Goal: Task Accomplishment & Management: Use online tool/utility

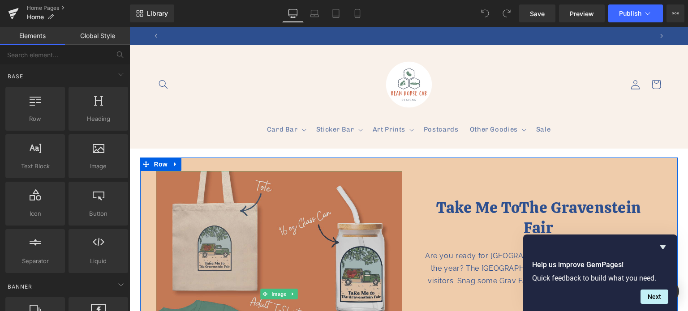
scroll to position [0, 497]
click at [279, 191] on img at bounding box center [279, 294] width 246 height 246
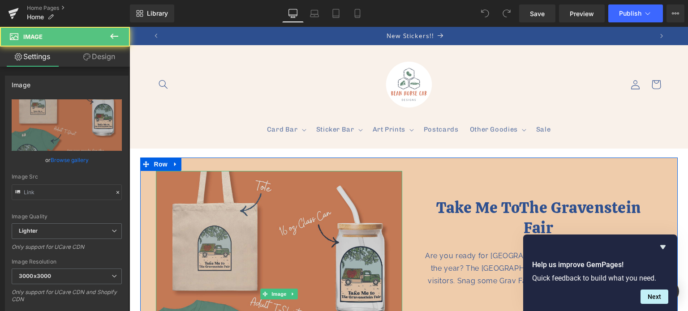
type input "[URL][DOMAIN_NAME]"
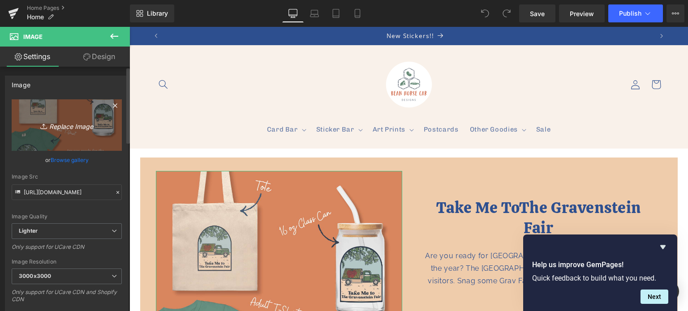
click at [67, 127] on icon "Replace Image" at bounding box center [67, 125] width 72 height 11
type input "C:\fakepath\Stay Golden - Poppy Products.jpg"
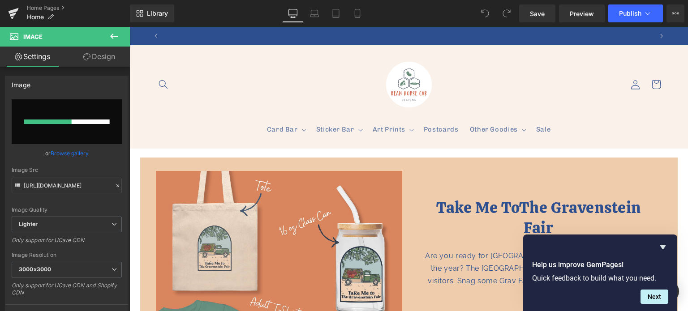
scroll to position [0, 0]
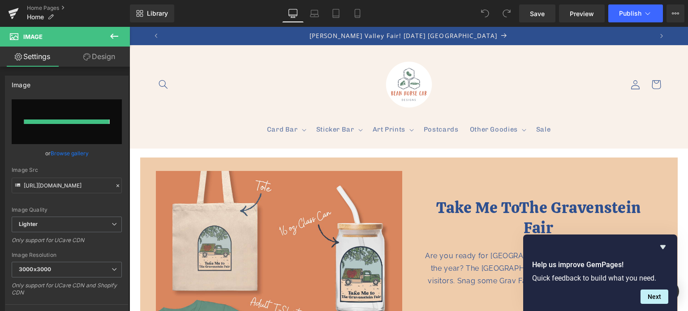
type input "[URL][DOMAIN_NAME]"
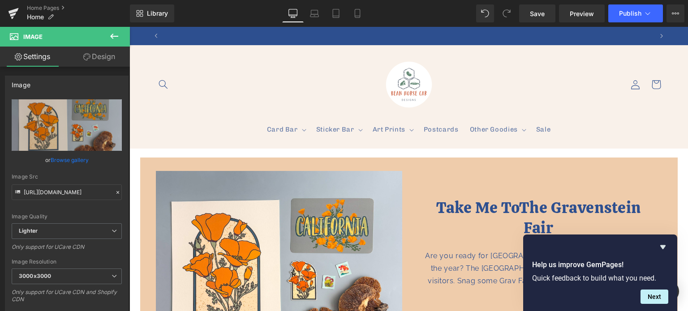
scroll to position [0, 497]
click at [664, 248] on icon "Hide survey" at bounding box center [662, 247] width 11 height 11
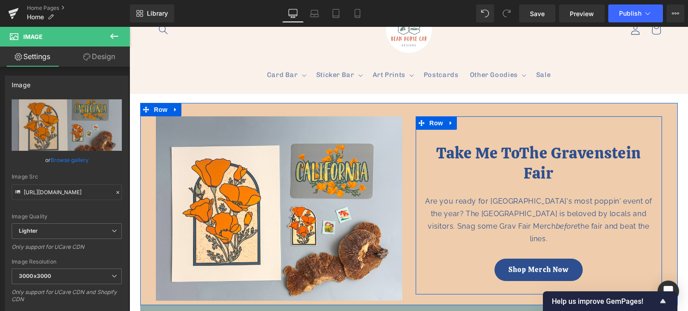
scroll to position [90, 0]
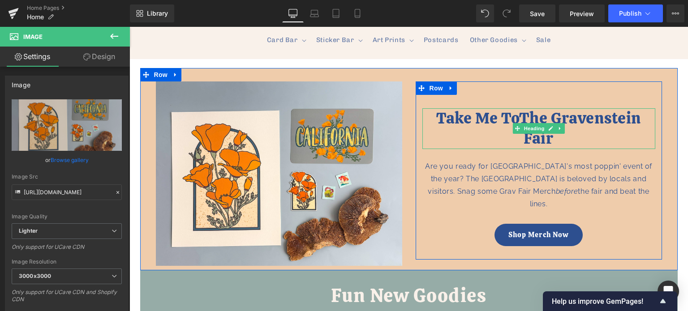
click at [524, 114] on span "The Gravenstein Fair" at bounding box center [579, 128] width 121 height 41
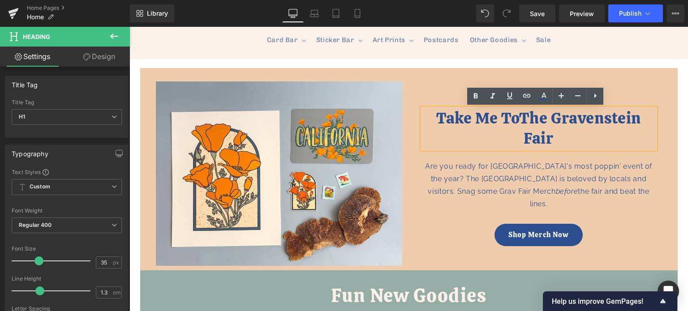
click at [538, 120] on span "The Gravenstein Fair" at bounding box center [579, 128] width 121 height 41
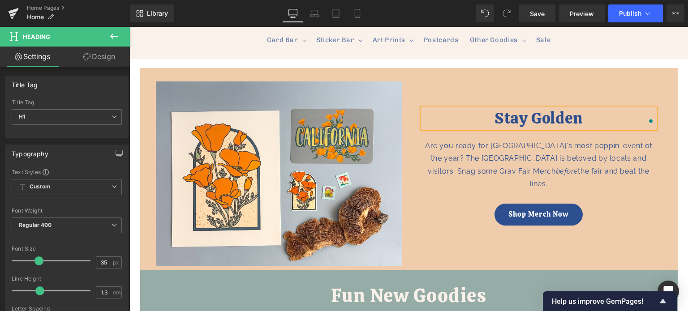
scroll to position [0, 497]
click at [499, 204] on link "Shop Merch Now" at bounding box center [538, 215] width 89 height 22
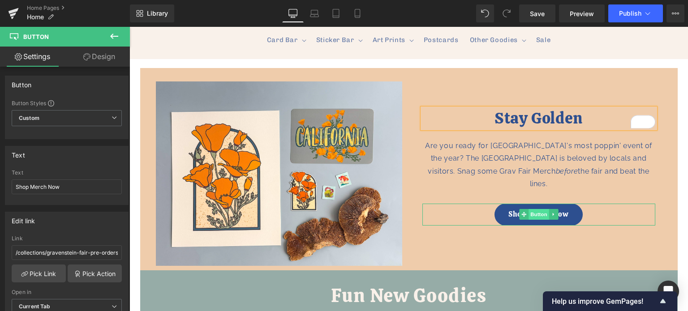
scroll to position [0, 994]
click at [532, 209] on span "Button" at bounding box center [538, 214] width 21 height 11
drag, startPoint x: 60, startPoint y: 185, endPoint x: 4, endPoint y: 184, distance: 56.4
click at [4, 184] on div "Text Shop Merch Now Text Shop Merch Now" at bounding box center [67, 172] width 134 height 66
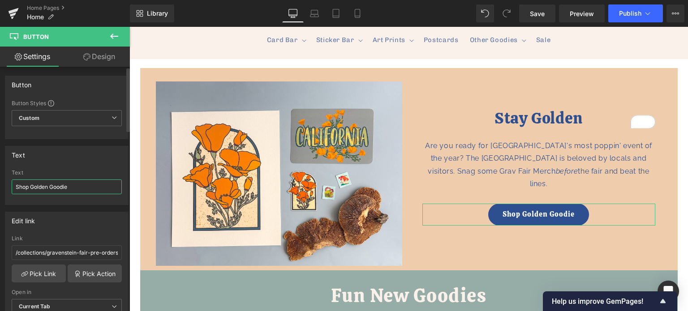
scroll to position [0, 0]
type input "Shop Golden Goodies"
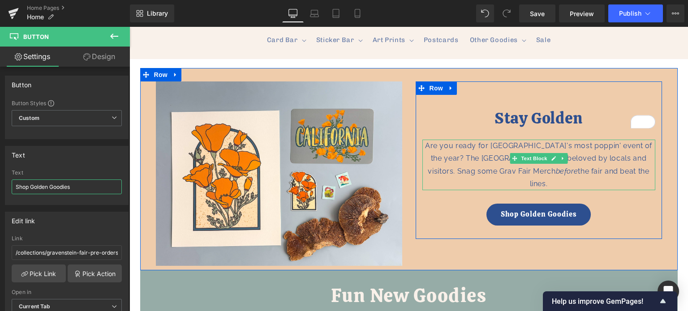
scroll to position [0, 497]
click at [491, 170] on div "Are you ready for [GEOGRAPHIC_DATA]'s most poppin' event of the year? The [GEOG…" at bounding box center [538, 165] width 233 height 51
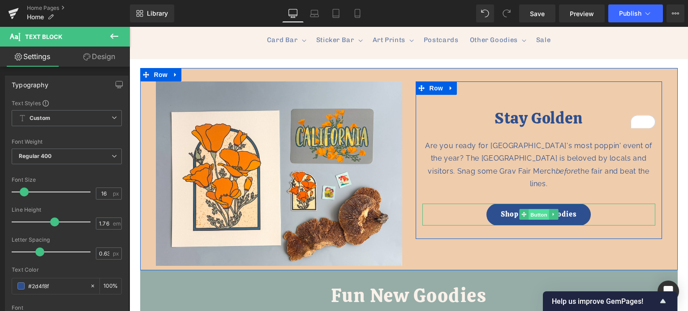
click at [534, 210] on span "Button" at bounding box center [538, 215] width 21 height 11
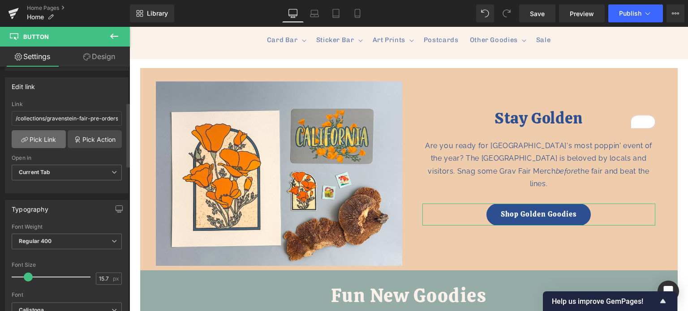
scroll to position [0, 0]
click at [49, 133] on link "Pick Link" at bounding box center [39, 139] width 54 height 18
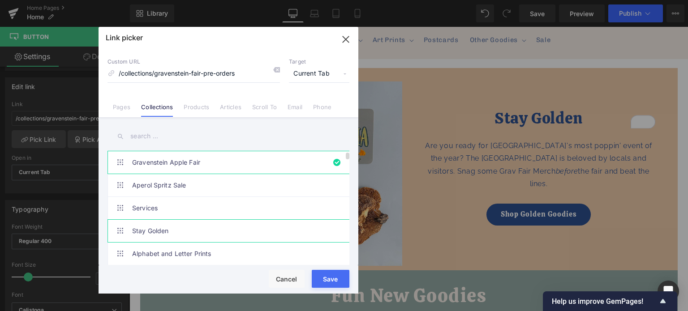
click at [156, 227] on link "Stay Golden" at bounding box center [230, 231] width 197 height 22
type input "/collections/stay-golden"
click at [340, 282] on button "Save" at bounding box center [331, 279] width 38 height 18
type input "/collections/stay-golden"
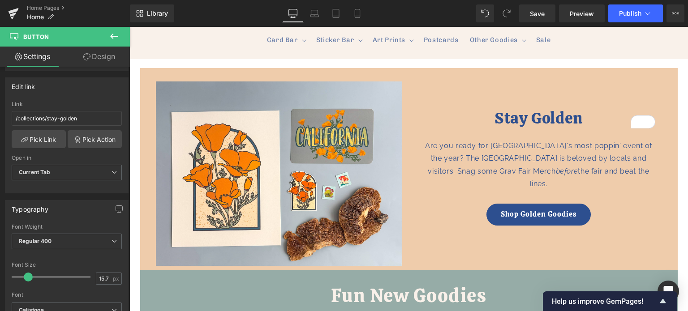
scroll to position [0, 497]
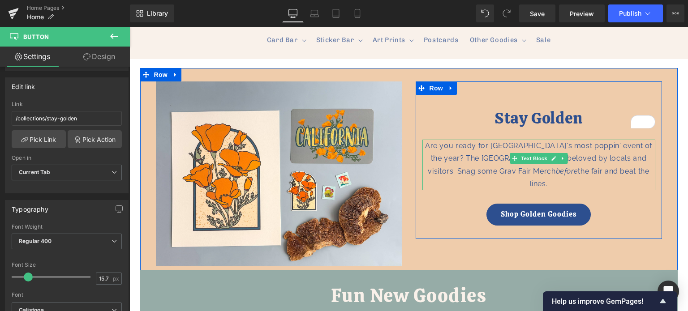
click at [456, 156] on div "Are you ready for [GEOGRAPHIC_DATA]'s most poppin' event of the year? The [GEOG…" at bounding box center [538, 165] width 233 height 51
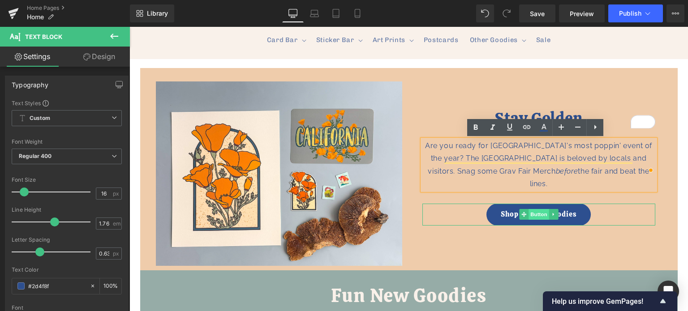
click at [539, 209] on span "Button" at bounding box center [538, 214] width 21 height 11
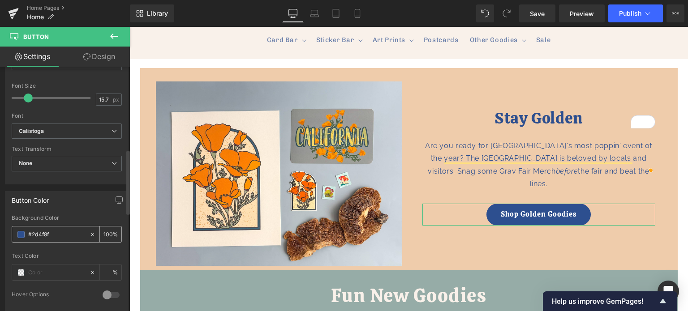
scroll to position [0, 0]
drag, startPoint x: 55, startPoint y: 230, endPoint x: 27, endPoint y: 231, distance: 28.2
click at [27, 231] on div "#2d4f8f" at bounding box center [50, 235] width 77 height 16
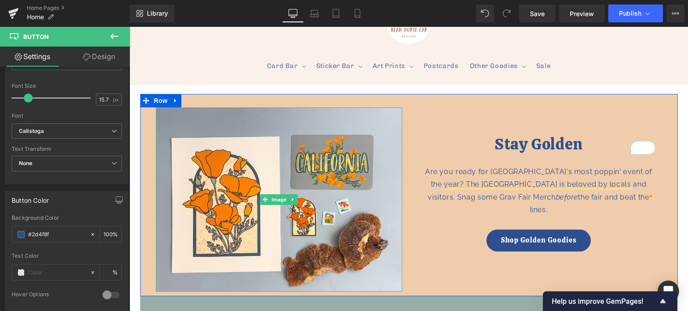
scroll to position [45, 0]
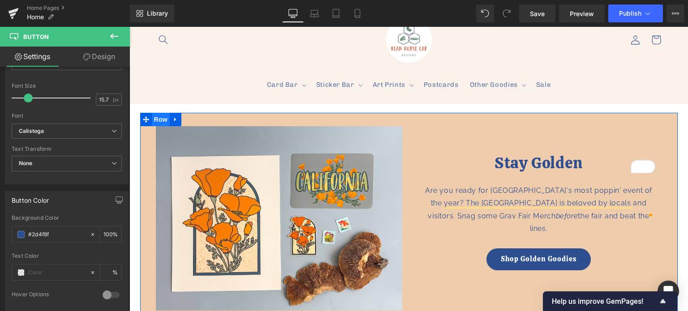
click at [158, 119] on span "Row" at bounding box center [161, 119] width 18 height 13
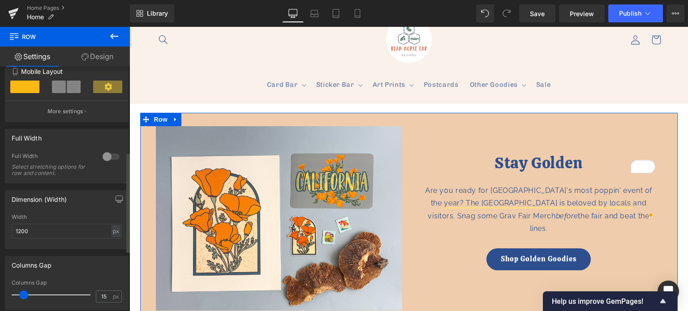
scroll to position [0, 0]
click at [99, 56] on link "Design" at bounding box center [97, 57] width 65 height 20
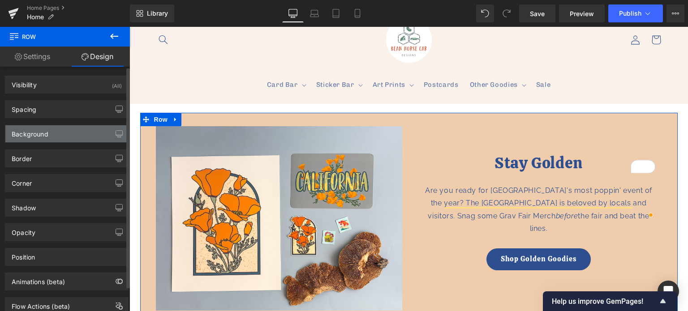
click at [41, 134] on div "Background" at bounding box center [30, 131] width 37 height 13
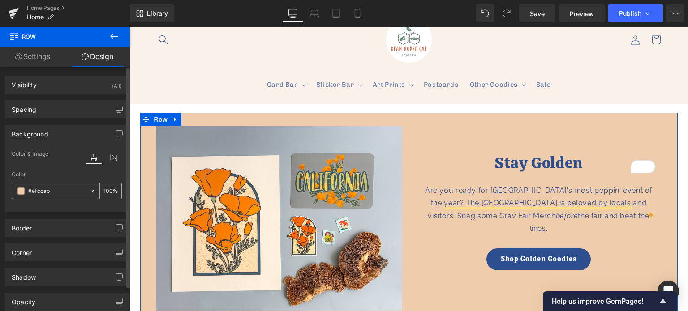
click at [51, 188] on input "#efccab" at bounding box center [56, 191] width 57 height 10
paste input "2d4f8f"
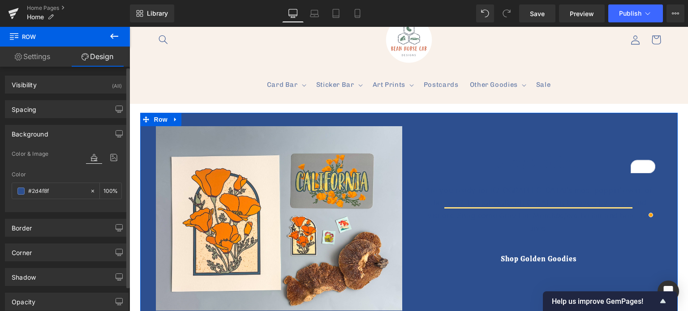
scroll to position [0, 994]
type input "#2d4f8f"
click at [39, 138] on div "Background" at bounding box center [66, 133] width 123 height 17
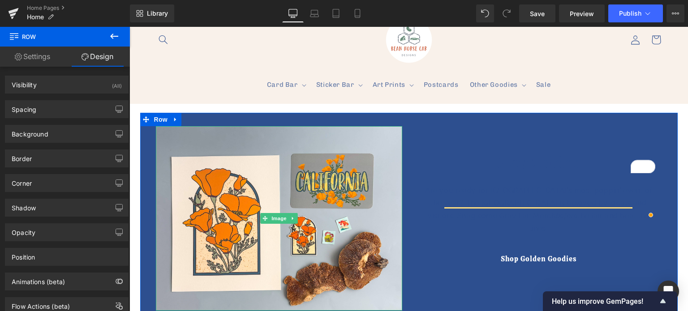
scroll to position [0, 0]
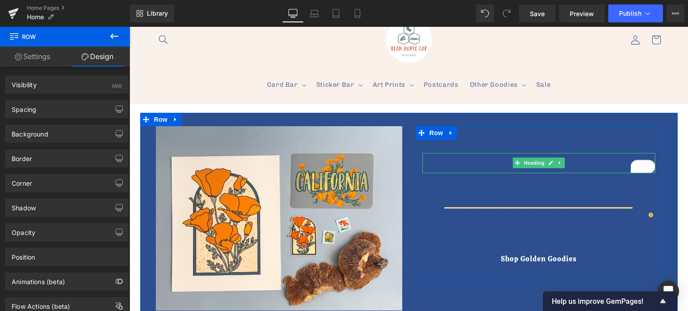
click at [522, 161] on span "Heading" at bounding box center [534, 163] width 24 height 11
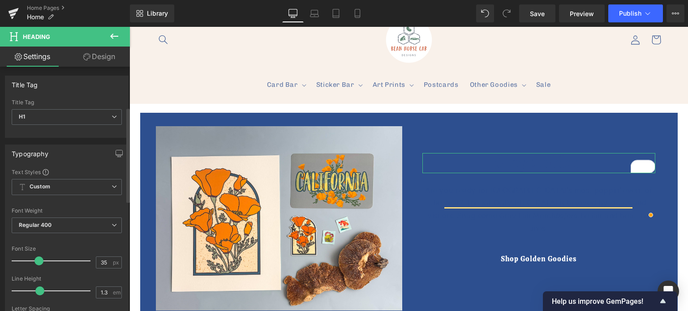
scroll to position [134, 0]
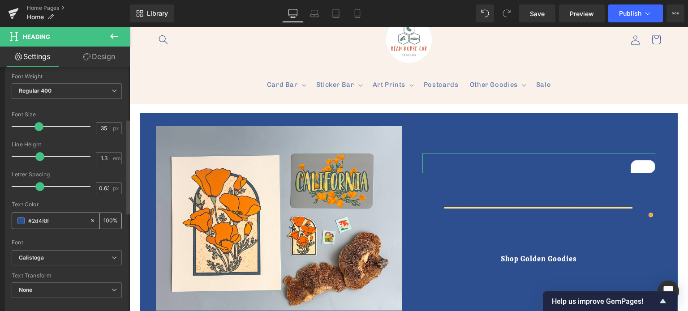
drag, startPoint x: 56, startPoint y: 219, endPoint x: 30, endPoint y: 219, distance: 26.4
click at [30, 219] on input "#2d4f8f" at bounding box center [56, 221] width 57 height 10
click at [25, 219] on div "#2d4f8f" at bounding box center [50, 221] width 77 height 16
click at [21, 219] on span at bounding box center [20, 220] width 7 height 7
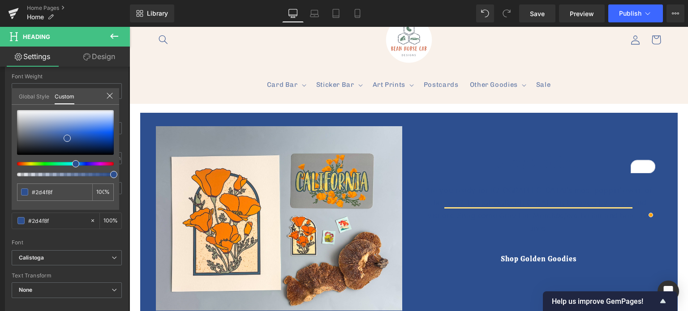
scroll to position [0, 0]
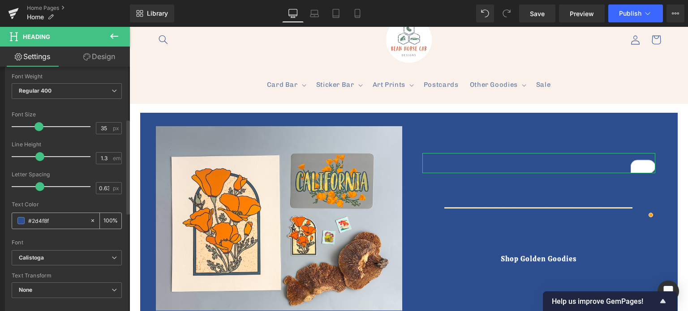
drag, startPoint x: 52, startPoint y: 219, endPoint x: 20, endPoint y: 221, distance: 32.3
click at [20, 221] on div "#2d4f8f" at bounding box center [50, 221] width 77 height 16
paste input "fde26"
type input "#fde26f"
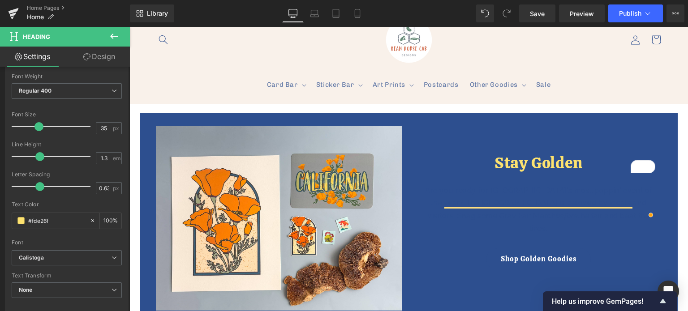
drag, startPoint x: 485, startPoint y: 247, endPoint x: 501, endPoint y: 246, distance: 16.1
click at [486, 248] on link "Shop Golden Goodies" at bounding box center [538, 259] width 104 height 22
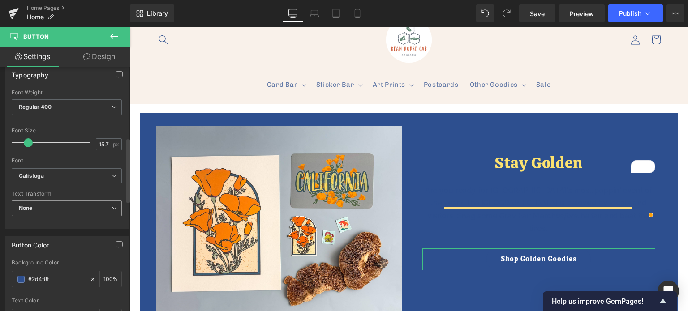
scroll to position [0, 0]
click at [60, 277] on input "#2d4f8f" at bounding box center [56, 279] width 57 height 10
drag, startPoint x: 60, startPoint y: 277, endPoint x: 8, endPoint y: 279, distance: 52.0
click at [8, 279] on div "rgb(45, 79, 143) Background Color #2d4f8f 100 % Text Color % 0 Hover Options Ba…" at bounding box center [66, 308] width 123 height 96
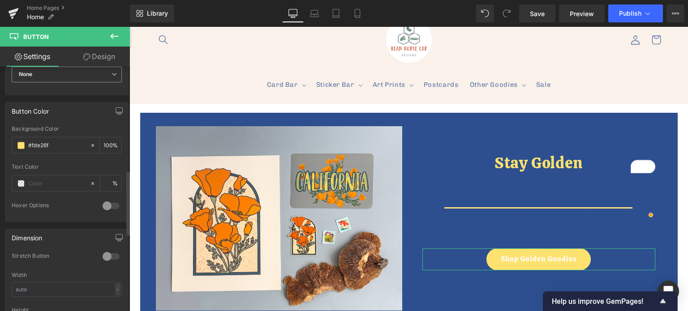
scroll to position [403, 0]
type input "#fde26f"
click at [39, 186] on div at bounding box center [50, 183] width 77 height 16
click at [36, 179] on input "text" at bounding box center [56, 183] width 57 height 10
type input "0"
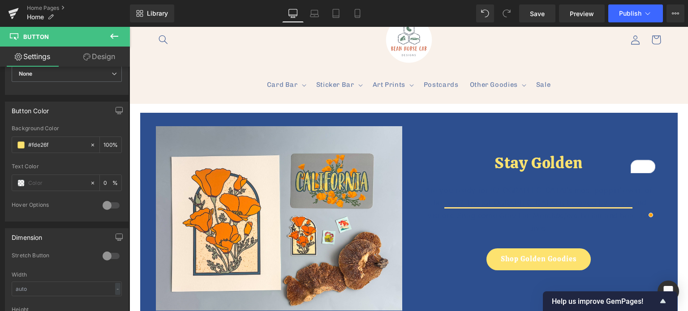
scroll to position [0, 0]
click at [43, 178] on input "text" at bounding box center [56, 183] width 57 height 10
paste input "#2d4f8f"
type input "#2d4f8f"
type input "100"
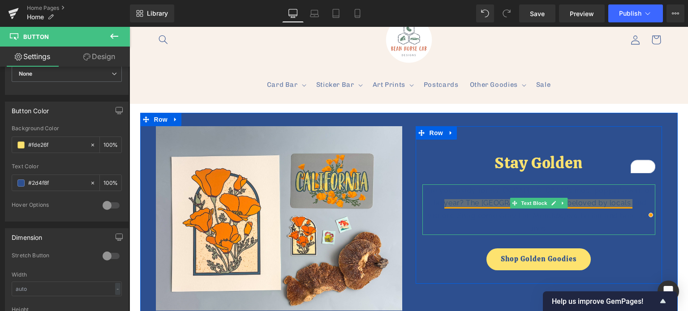
scroll to position [0, 497]
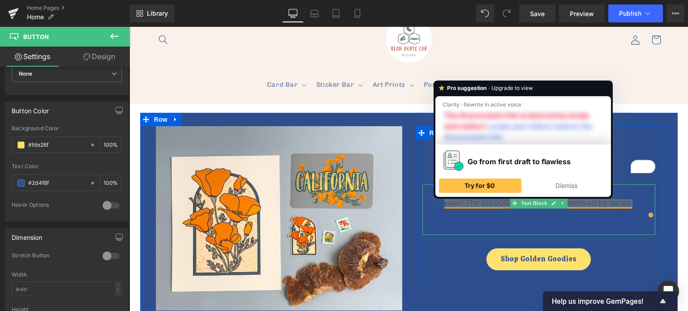
click at [575, 218] on div "Are you ready for [GEOGRAPHIC_DATA]'s most poppin' event of the year? The [GEOG…" at bounding box center [538, 209] width 233 height 51
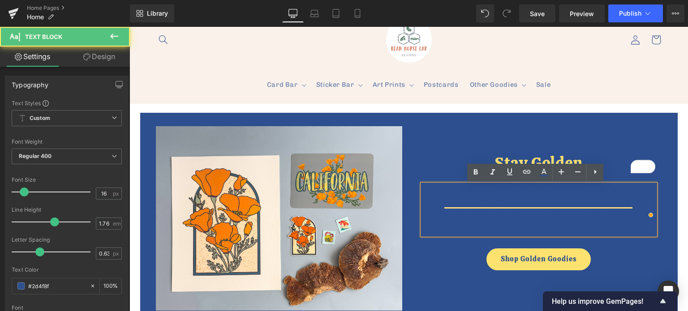
click at [579, 214] on div "Are you ready for [GEOGRAPHIC_DATA]'s most poppin' event of the year? The [GEOG…" at bounding box center [538, 209] width 233 height 51
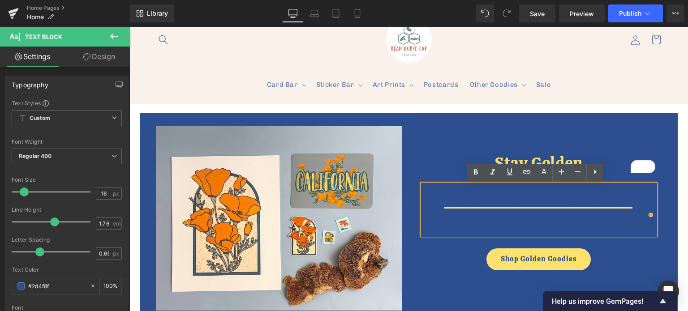
scroll to position [0, 0]
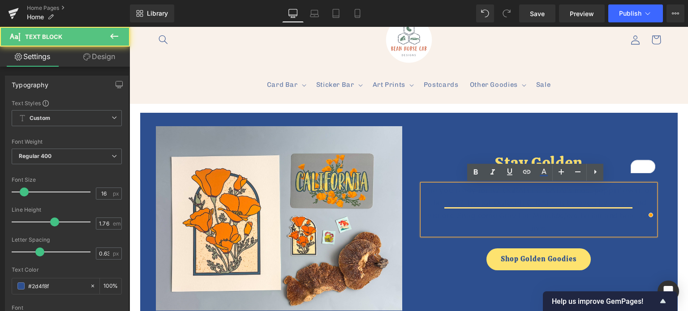
click at [526, 198] on div "Are you ready for [GEOGRAPHIC_DATA]'s most poppin' event of the year? The [GEOG…" at bounding box center [538, 209] width 233 height 51
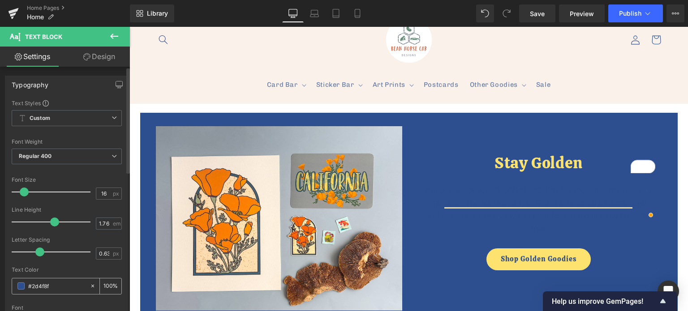
drag, startPoint x: 54, startPoint y: 282, endPoint x: 13, endPoint y: 284, distance: 40.8
click at [14, 284] on div "#2d4f8f" at bounding box center [50, 286] width 77 height 16
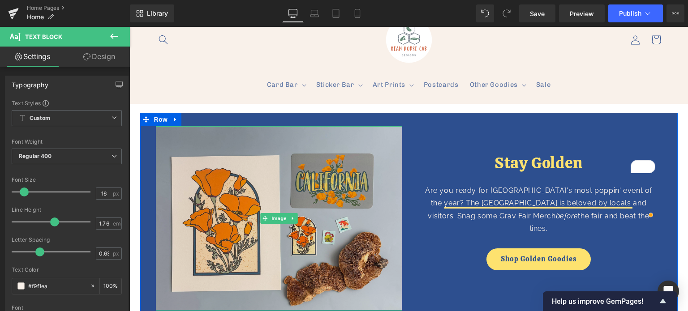
scroll to position [0, 994]
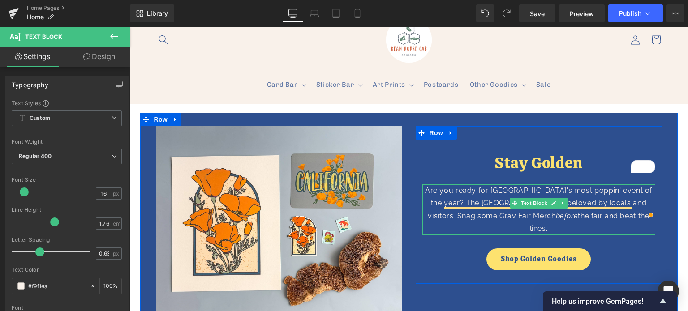
type input "#f9f1ea"
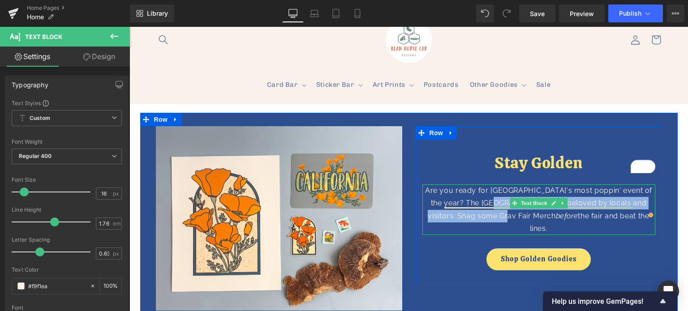
click at [483, 209] on div "Are you ready for [GEOGRAPHIC_DATA]'s most poppin' event of the year? The [GEOG…" at bounding box center [538, 209] width 233 height 51
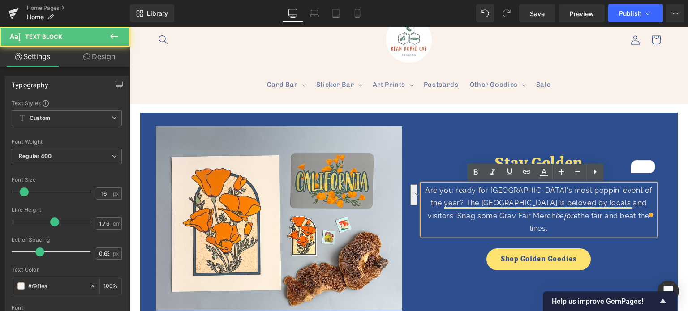
click at [450, 209] on div "Are you ready for [GEOGRAPHIC_DATA]'s most poppin' event of the year? The [GEOG…" at bounding box center [538, 209] width 233 height 51
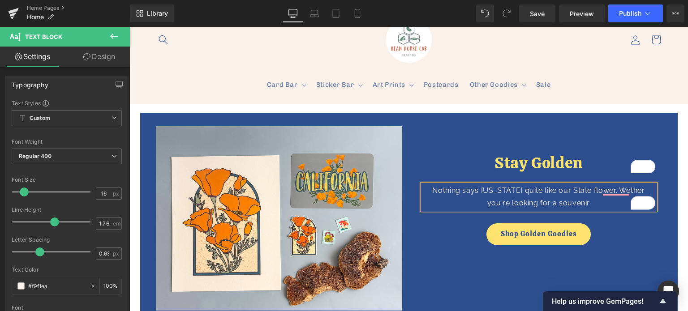
scroll to position [0, 0]
click at [617, 187] on div "Nothing says [US_STATE] quite like our State flower. Wether you're looking for …" at bounding box center [538, 196] width 233 height 25
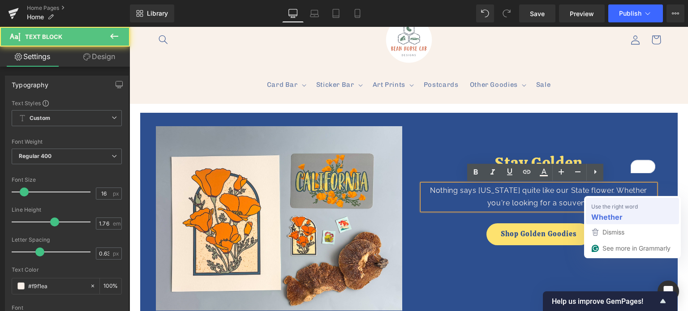
scroll to position [0, 497]
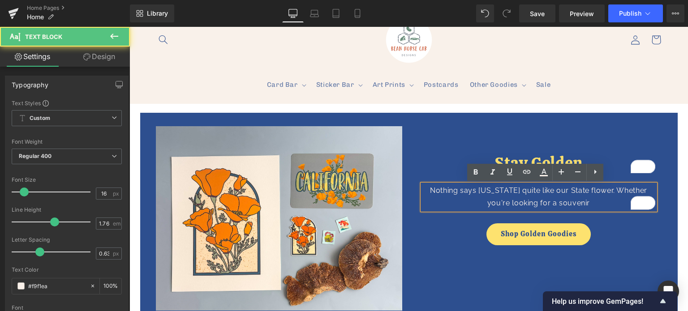
click at [593, 203] on div "Nothing says [US_STATE] quite like our State flower. Whether you're looking for…" at bounding box center [538, 196] width 233 height 25
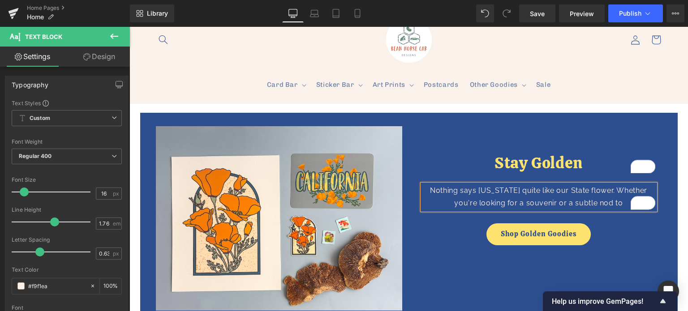
scroll to position [0, 994]
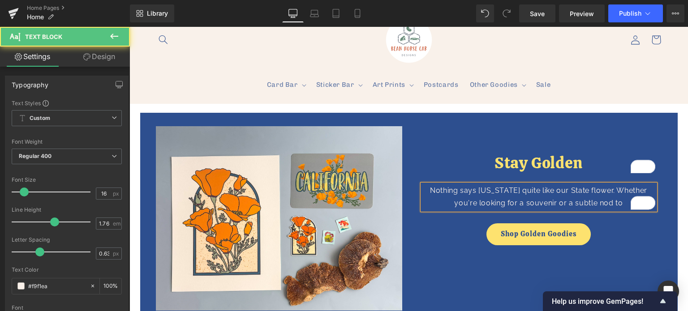
click at [577, 195] on div "Nothing says [US_STATE] quite like our State flower. Whether you're looking for…" at bounding box center [538, 196] width 233 height 25
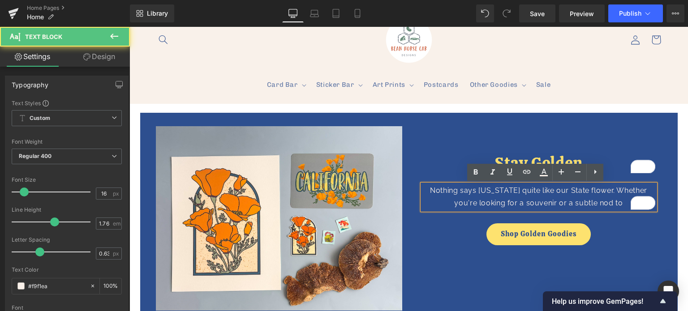
scroll to position [0, 0]
click at [604, 191] on div "Nothing says [US_STATE] quite like our State flower. Whether you're looking for…" at bounding box center [538, 196] width 233 height 25
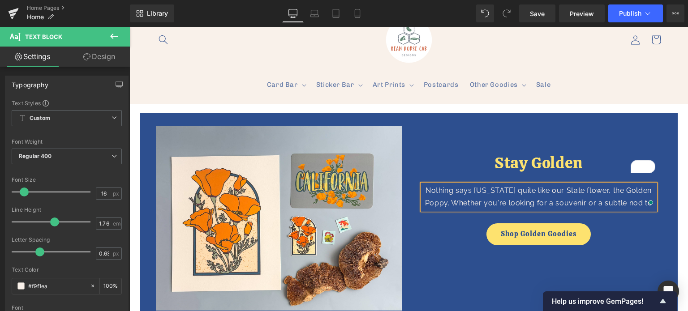
scroll to position [0, 994]
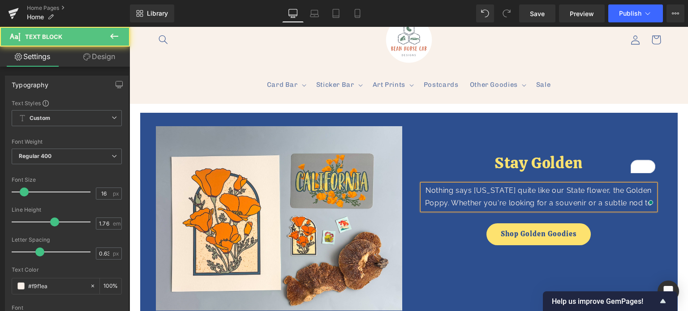
click at [450, 207] on div "Nothing says [US_STATE] quite like our State flower, the Golden Poppy. Whether …" at bounding box center [538, 196] width 233 height 25
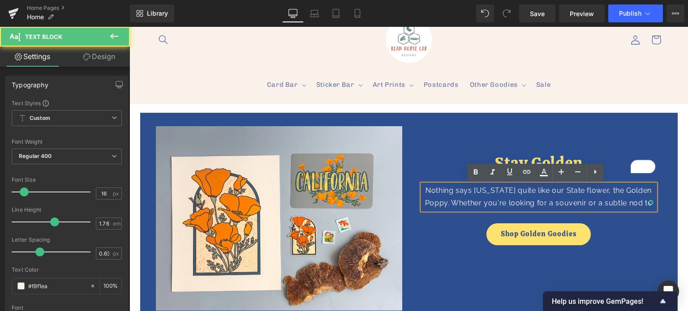
click at [450, 203] on div "Nothing says [US_STATE] quite like our State flower, the Golden Poppy. Whether …" at bounding box center [538, 196] width 233 height 25
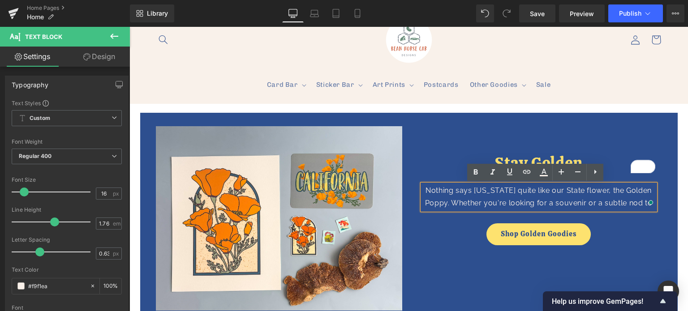
scroll to position [0, 0]
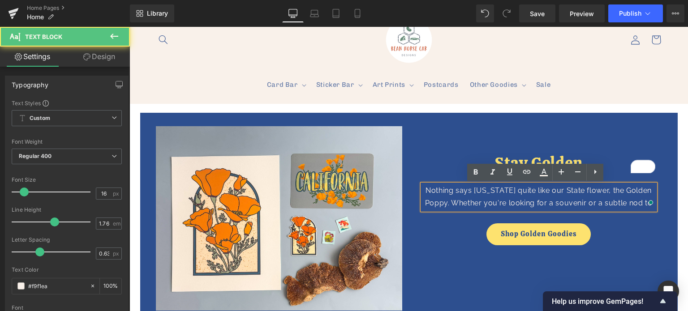
click at [450, 203] on div "Nothing says [US_STATE] quite like our State flower, the Golden Poppy. Whether …" at bounding box center [538, 196] width 233 height 25
click at [612, 204] on div "Nothing says [US_STATE] quite like our State flower, the Golden Poppy. Whether …" at bounding box center [538, 196] width 233 height 25
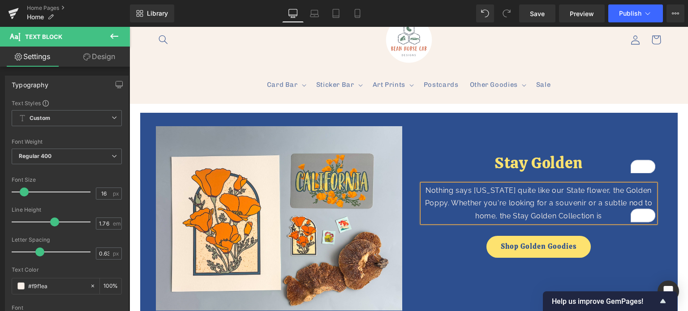
scroll to position [0, 497]
click at [611, 204] on div "Nothing says [US_STATE] quite like our State flower, the Golden Poppy. Whether …" at bounding box center [538, 203] width 233 height 38
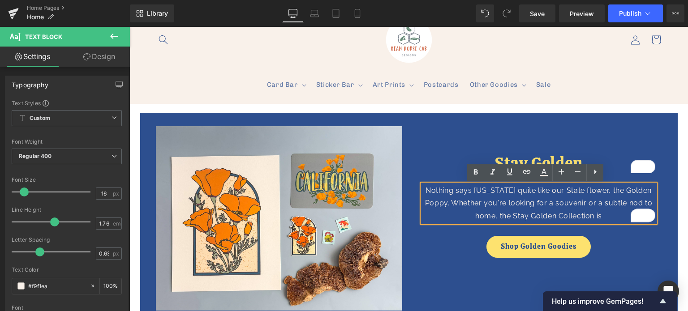
click at [632, 204] on div "Nothing says [US_STATE] quite like our State flower, the Golden Poppy. Whether …" at bounding box center [538, 203] width 233 height 38
drag, startPoint x: 490, startPoint y: 216, endPoint x: 624, endPoint y: 203, distance: 134.5
click at [624, 203] on div "Nothing says [US_STATE] quite like our State flower, the Golden Poppy. Whether …" at bounding box center [538, 203] width 233 height 38
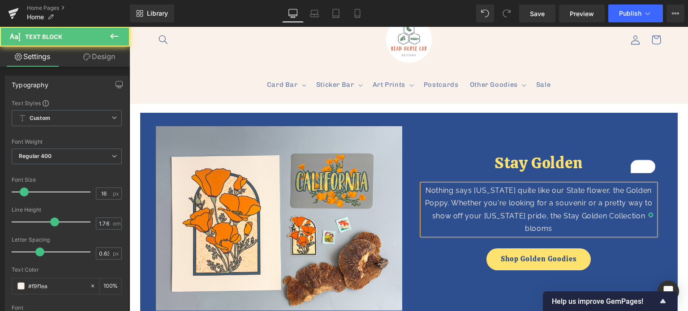
click at [552, 202] on div "Nothing says [US_STATE] quite like our State flower, the Golden Poppy. Whether …" at bounding box center [538, 209] width 233 height 51
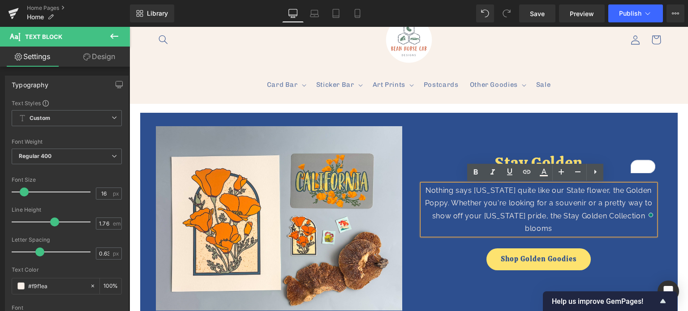
scroll to position [0, 497]
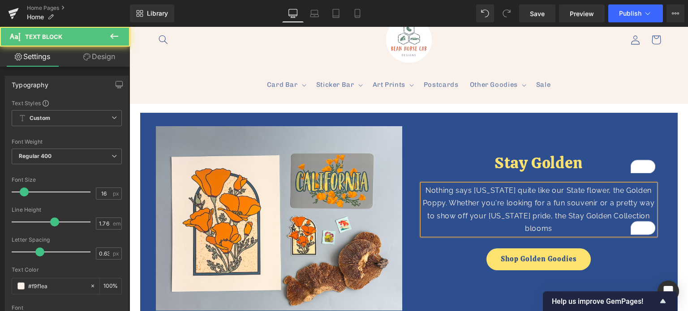
click at [595, 205] on div "Nothing says [US_STATE] quite like our State flower, the Golden Poppy. Whether …" at bounding box center [538, 209] width 233 height 51
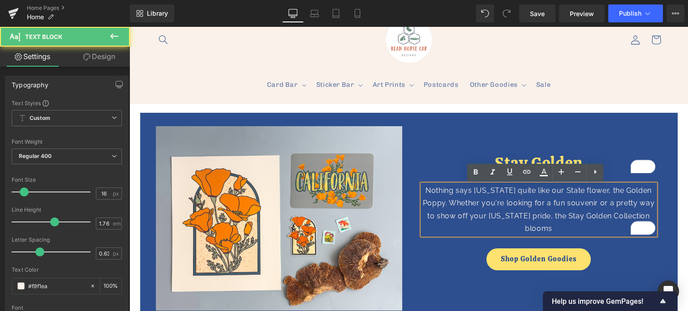
scroll to position [0, 994]
click at [552, 227] on div "Nothing says [US_STATE] quite like our State flower, the Golden Poppy. Whether …" at bounding box center [538, 209] width 233 height 51
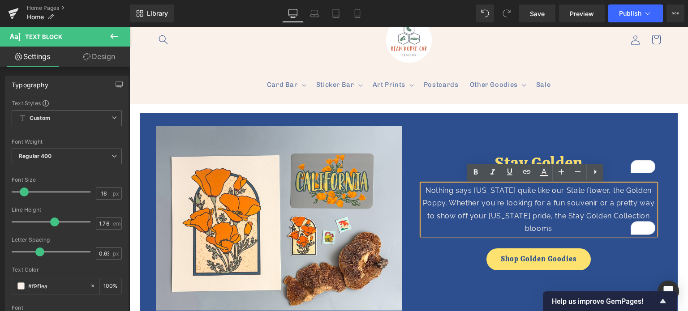
scroll to position [0, 497]
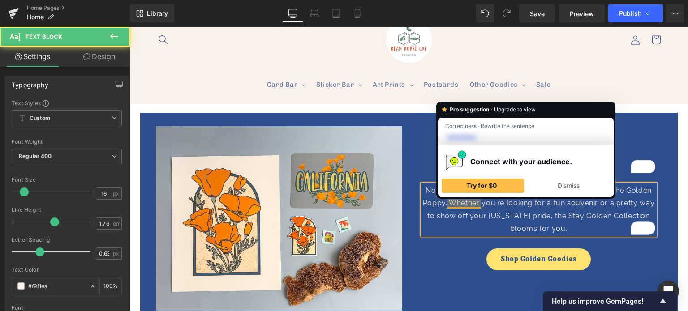
click at [454, 204] on div "Nothing says [US_STATE] quite like our State flower, the Golden Poppy. Whether …" at bounding box center [538, 209] width 233 height 51
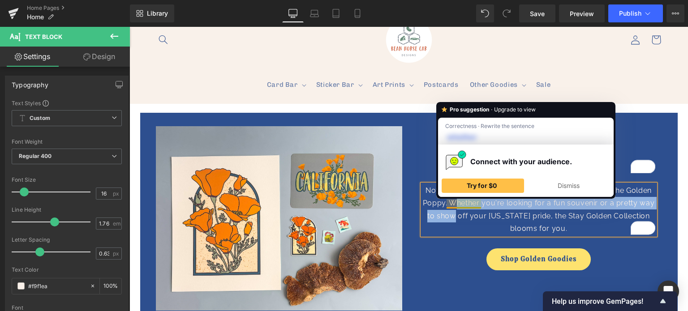
click at [456, 210] on div "Nothing says [US_STATE] quite like our State flower, the Golden Poppy. Whether …" at bounding box center [538, 209] width 233 height 51
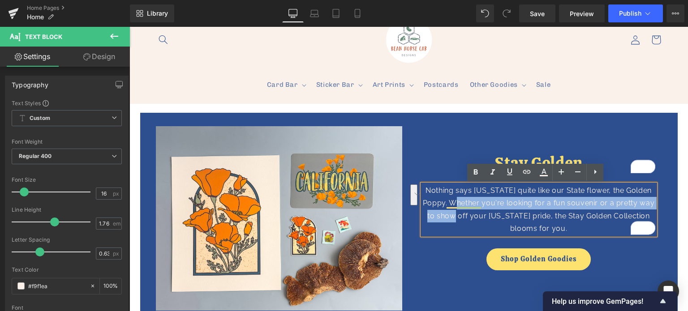
scroll to position [0, 0]
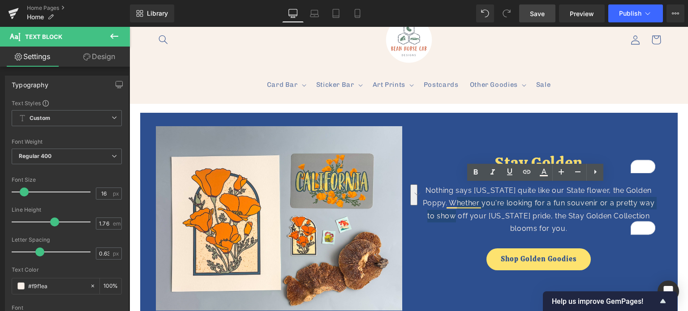
click at [537, 15] on span "Save" at bounding box center [537, 13] width 15 height 9
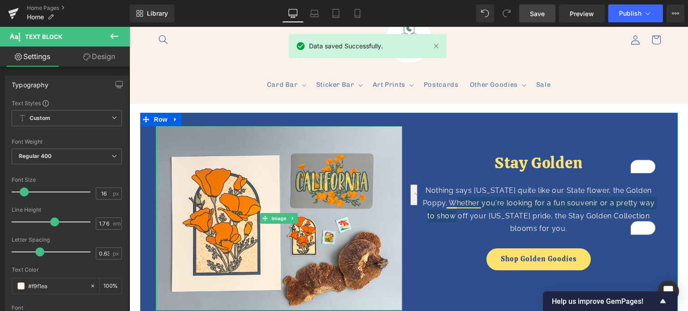
scroll to position [0, 497]
click at [159, 119] on span "Row" at bounding box center [161, 119] width 18 height 13
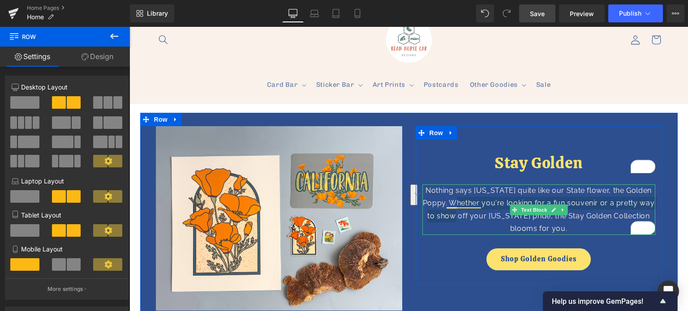
scroll to position [0, 994]
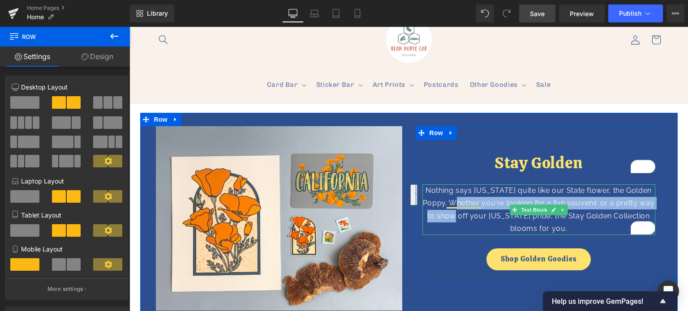
click at [622, 205] on div "Nothing says [US_STATE] quite like our State flower, the Golden Poppy. Whether …" at bounding box center [538, 209] width 233 height 51
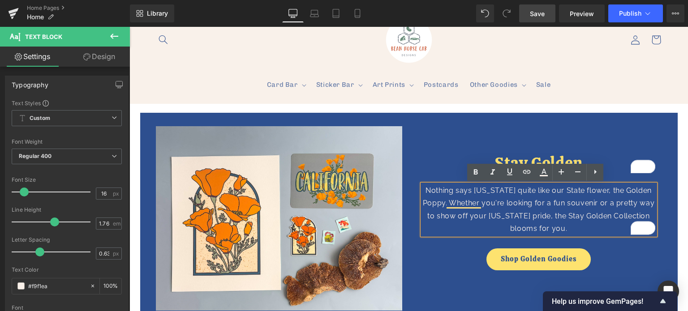
scroll to position [0, 0]
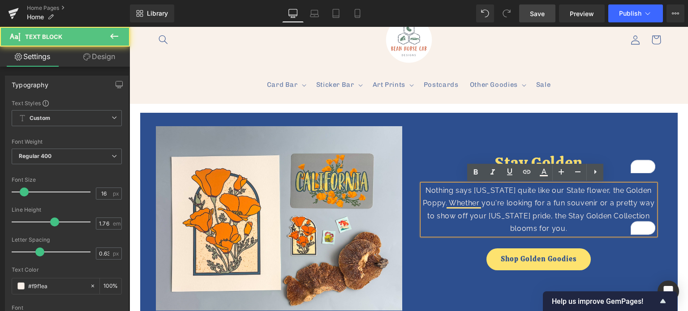
click at [622, 205] on div "Nothing says [US_STATE] quite like our State flower, the Golden Poppy. Whether …" at bounding box center [538, 209] width 233 height 51
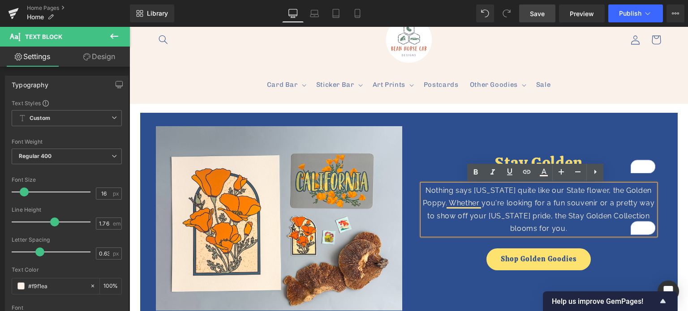
click at [568, 218] on div "Nothing says [US_STATE] quite like our State flower, the Golden Poppy. Whether …" at bounding box center [538, 209] width 233 height 51
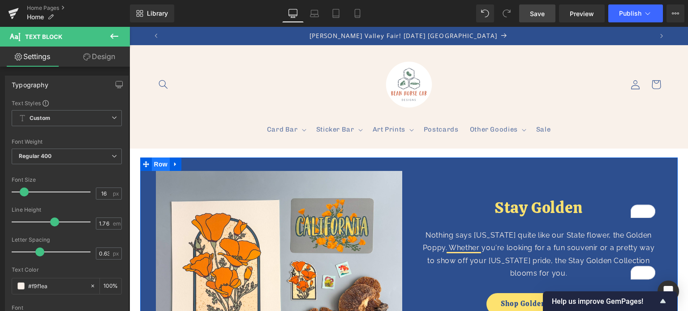
click at [152, 164] on span "Row" at bounding box center [161, 164] width 18 height 13
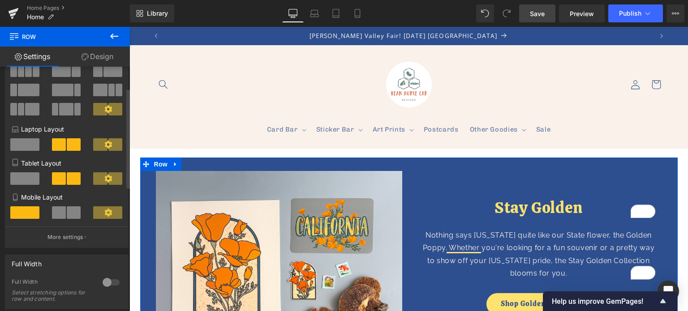
scroll to position [45, 0]
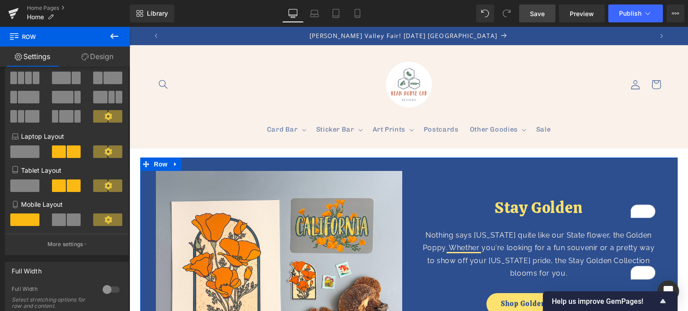
click at [97, 57] on link "Design" at bounding box center [97, 57] width 65 height 20
click at [0, 0] on div "Background" at bounding box center [0, 0] width 0 height 0
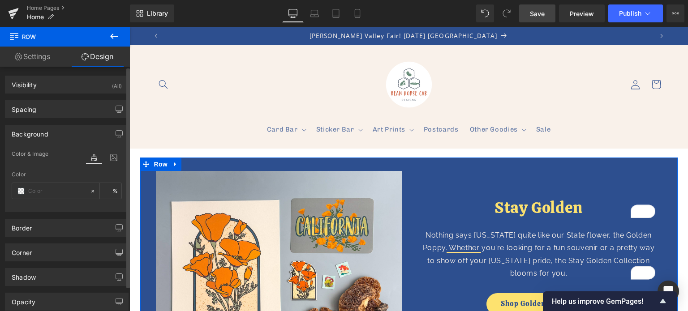
type input "#2d4f8f"
type input "100"
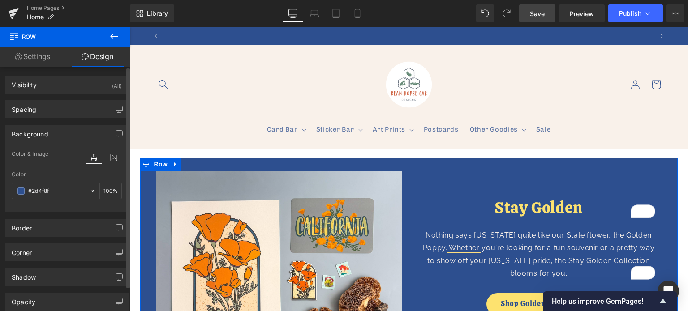
scroll to position [0, 497]
click at [49, 189] on input "#2d4f8f" at bounding box center [56, 191] width 57 height 10
paste input "003231"
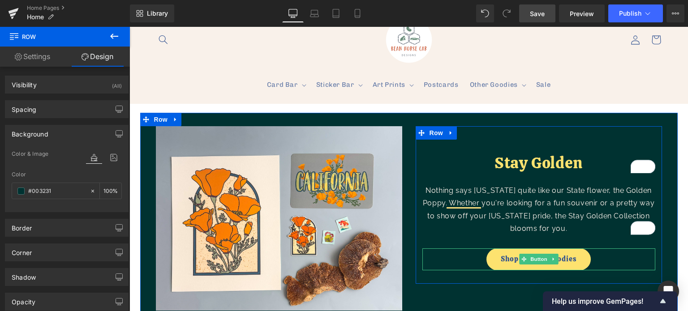
scroll to position [0, 994]
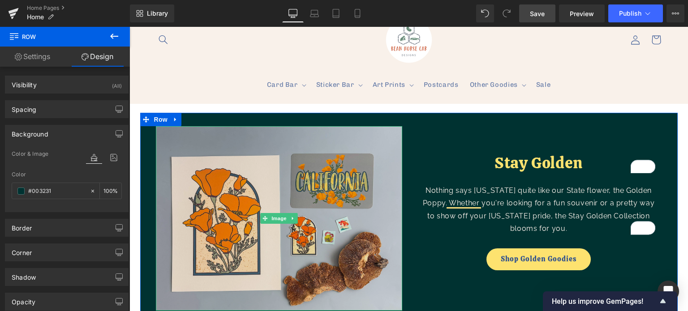
type input "#2d4f8f"
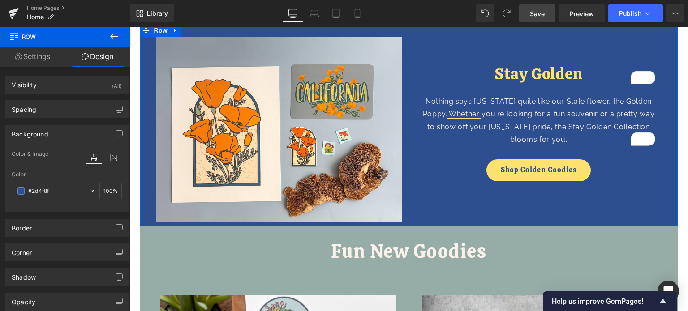
scroll to position [134, 0]
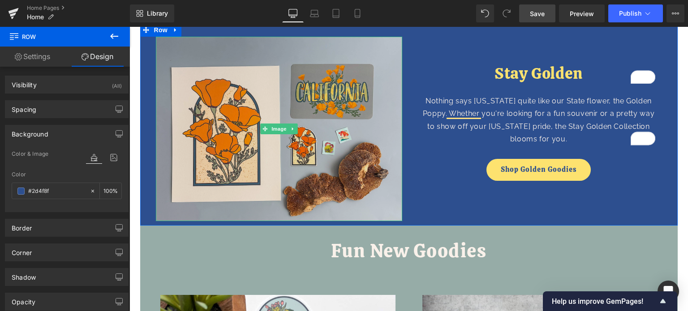
click at [392, 172] on img at bounding box center [279, 129] width 246 height 185
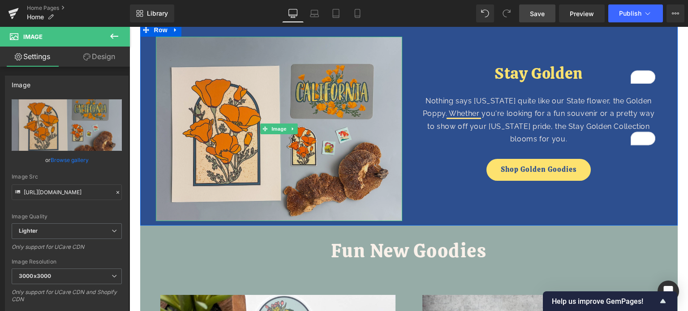
scroll to position [0, 497]
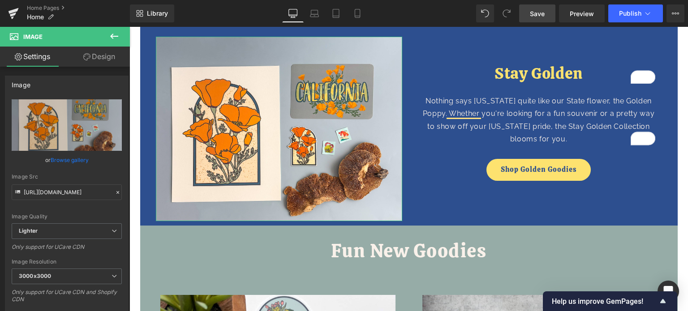
click at [93, 57] on link "Design" at bounding box center [99, 57] width 65 height 20
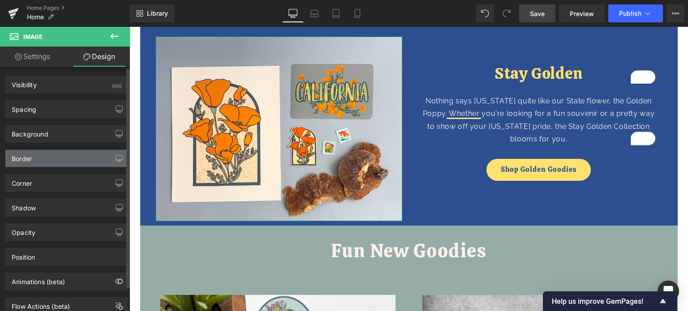
type input "#003231"
type input "75"
type input "0"
click at [39, 158] on div "Border" at bounding box center [66, 158] width 123 height 17
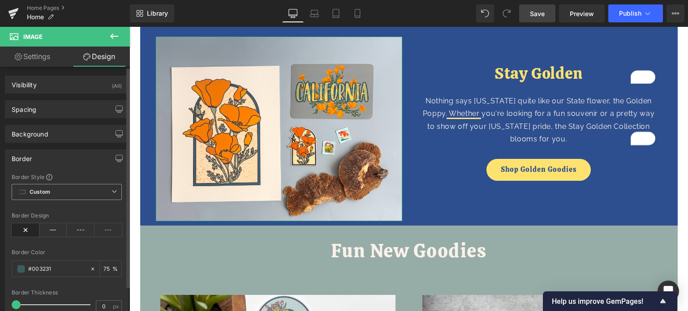
scroll to position [0, 994]
click at [47, 229] on icon at bounding box center [53, 229] width 28 height 13
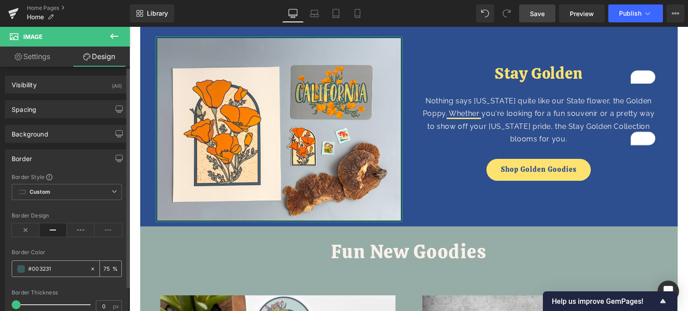
click at [20, 269] on span at bounding box center [20, 269] width 7 height 7
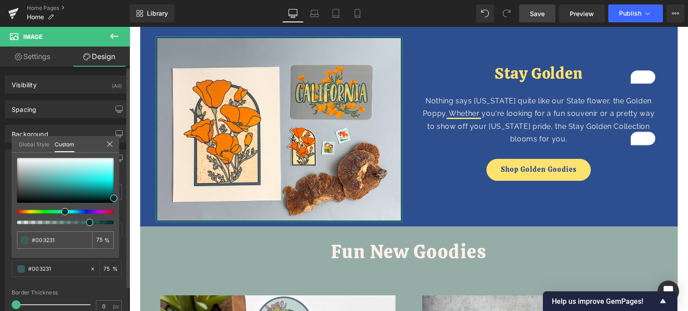
scroll to position [0, 0]
type input "#eaeaea"
type input "#f4f4f4"
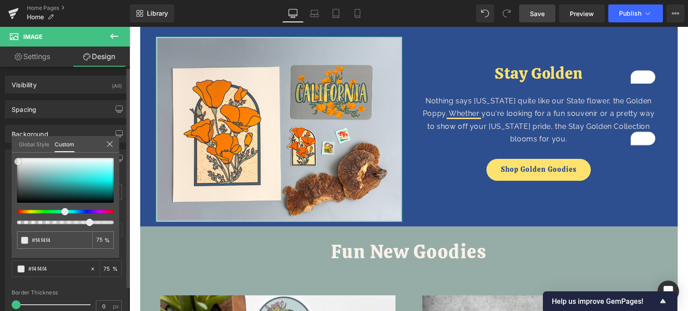
type input "#ffffff"
drag, startPoint x: 18, startPoint y: 162, endPoint x: 15, endPoint y: 150, distance: 12.4
click at [15, 150] on div "Global Style Custom Setup Global Style #ffffff 75 %" at bounding box center [65, 149] width 107 height 27
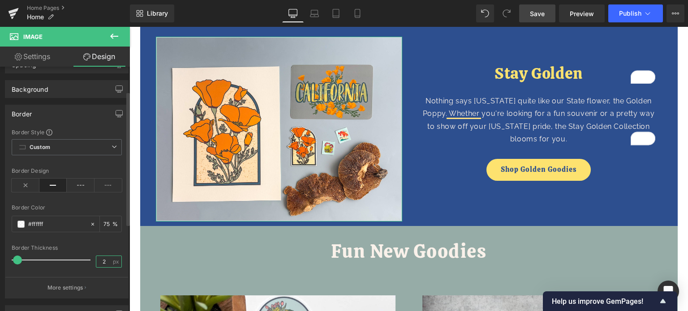
scroll to position [0, 994]
type input "2"
type input "100"
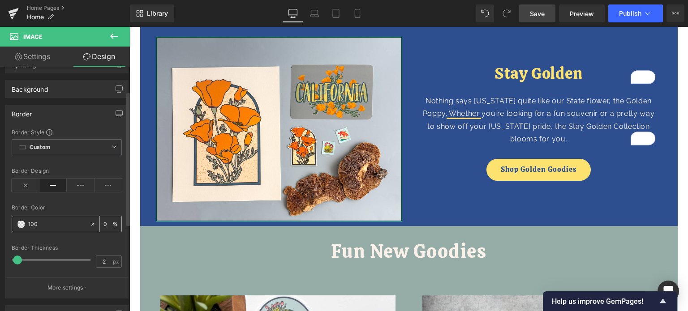
type input "100"
type input "#110000"
click at [64, 238] on div at bounding box center [67, 240] width 110 height 6
type input "0"
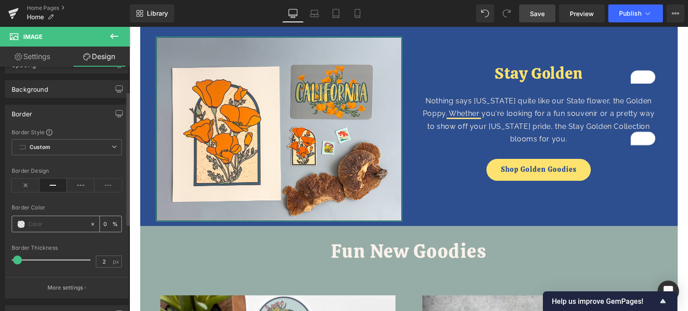
click at [23, 223] on span at bounding box center [20, 224] width 7 height 7
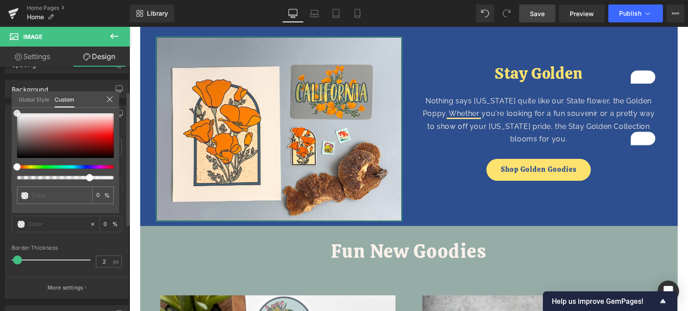
type input "#d7d4d4"
type input "75"
type input "#d7d4d4"
type input "75"
type input "#f2f2f2"
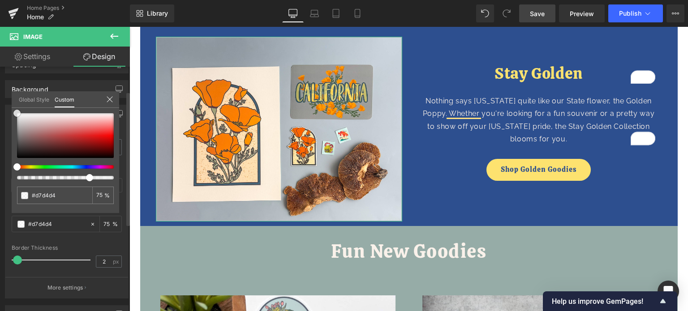
type input "#f2f2f2"
drag, startPoint x: 21, startPoint y: 120, endPoint x: 13, endPoint y: 105, distance: 17.2
click at [13, 105] on div "Global Style Custom Setup Global Style #f2f2f2 75 %" at bounding box center [65, 104] width 107 height 27
type input "#ffffff"
drag, startPoint x: 64, startPoint y: 196, endPoint x: 5, endPoint y: 189, distance: 59.0
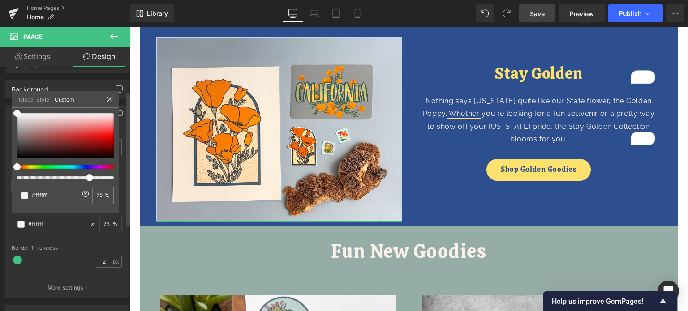
click at [5, 189] on div "Border Border Style Custom Custom Setup Global Style Custom Setup Global Style …" at bounding box center [67, 198] width 134 height 201
paste input "9f1ea"
type input "#f9f1ea"
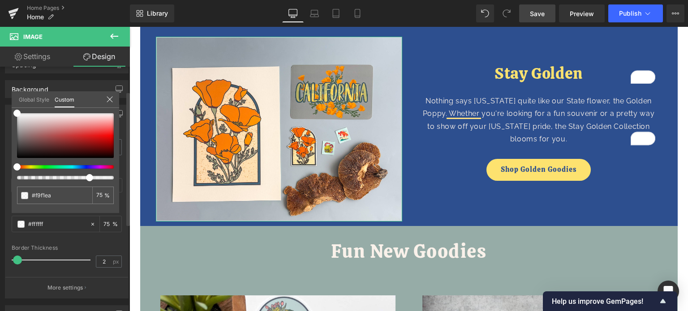
type input "100"
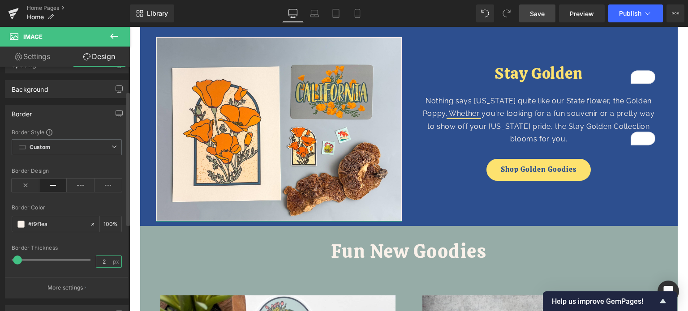
scroll to position [0, 0]
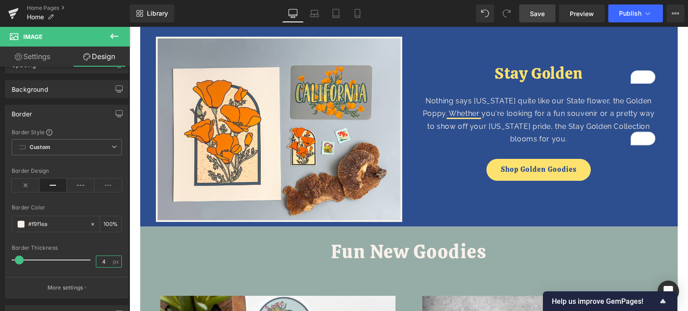
type input "4"
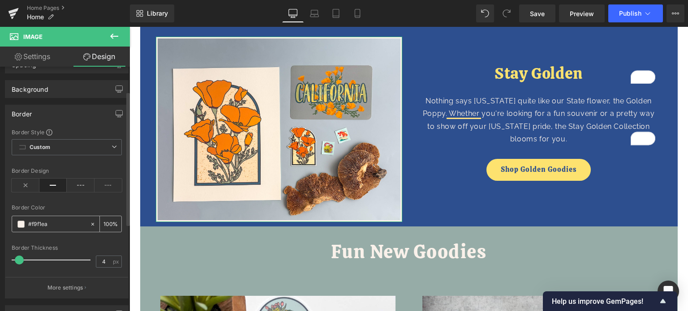
scroll to position [0, 497]
paste input "de26f"
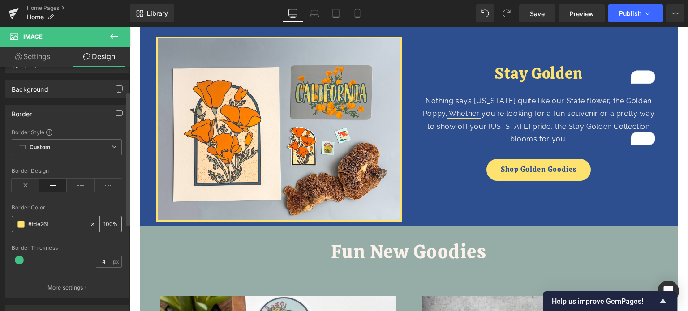
scroll to position [0, 994]
type input "#f9f1ea"
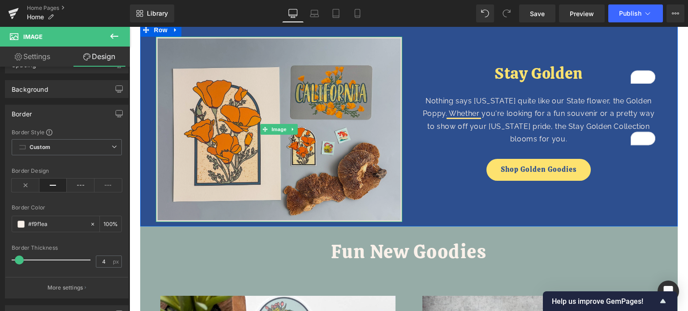
scroll to position [0, 0]
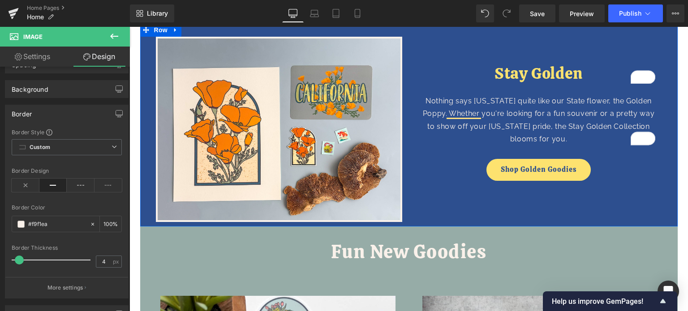
click at [458, 203] on div "Image Stay Golden Heading Nothing says [US_STATE] quite like our State flower, …" at bounding box center [408, 125] width 537 height 204
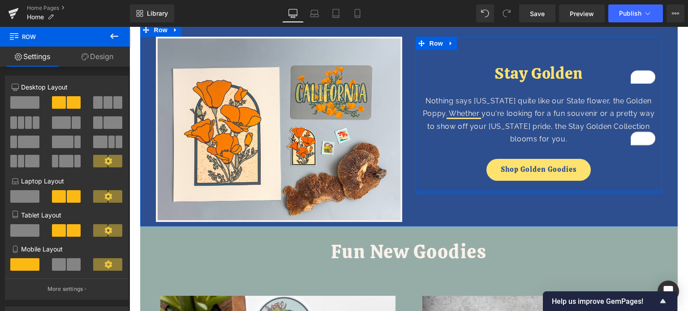
scroll to position [0, 497]
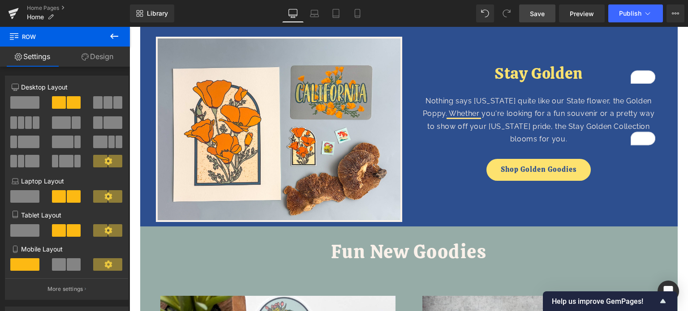
click at [544, 13] on span "Save" at bounding box center [537, 13] width 15 height 9
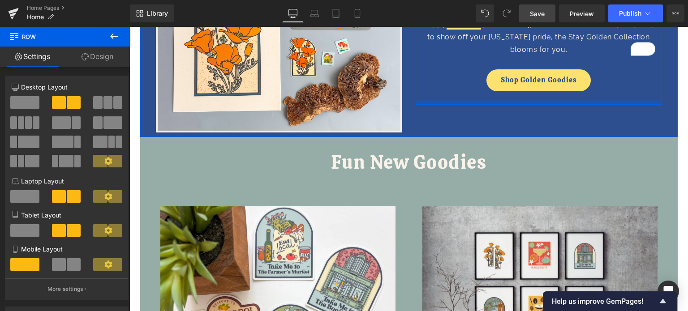
scroll to position [0, 0]
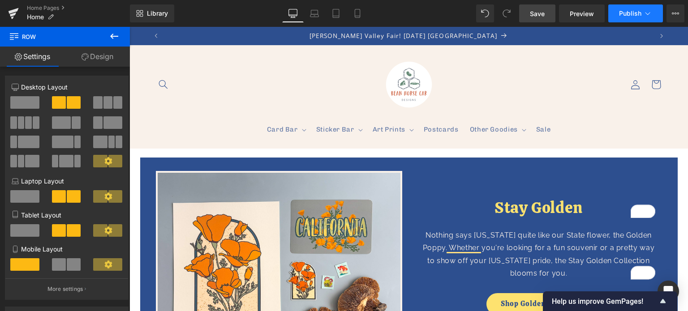
click at [631, 12] on span "Publish" at bounding box center [630, 13] width 22 height 7
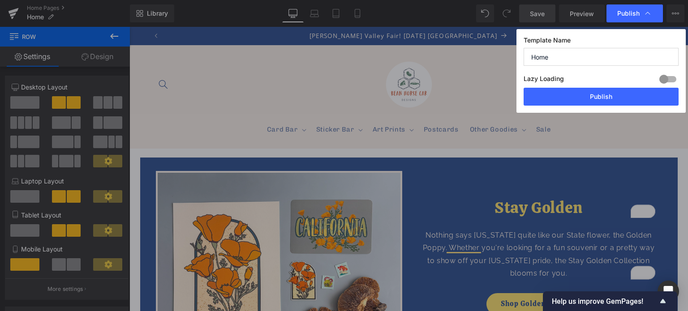
click at [579, 106] on div "Template Name Home Lazy Loading Build Upgrade plan to unlock Lazy loading helps…" at bounding box center [600, 71] width 169 height 84
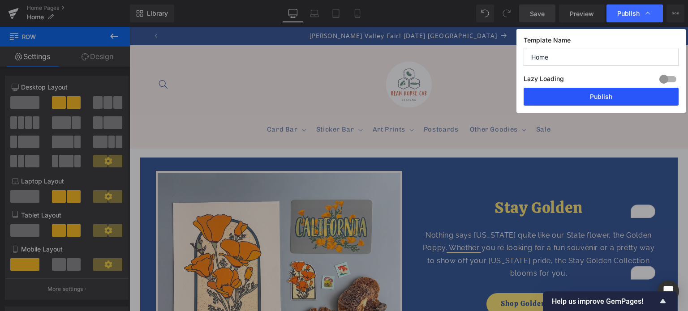
click at [578, 99] on button "Publish" at bounding box center [600, 97] width 155 height 18
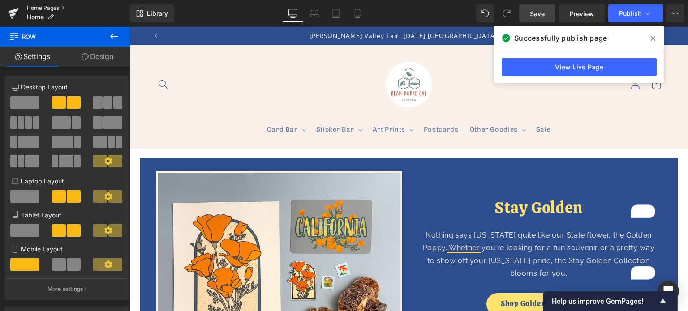
click at [47, 6] on link "Home Pages" at bounding box center [78, 7] width 103 height 7
